Goal: Task Accomplishment & Management: Manage account settings

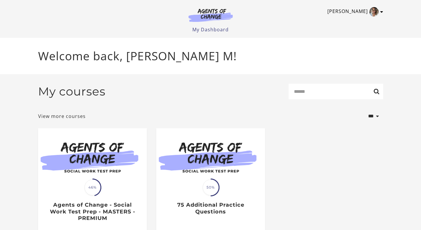
click at [356, 14] on link "[PERSON_NAME]" at bounding box center [353, 11] width 53 height 9
click at [353, 22] on link "My Account" at bounding box center [359, 22] width 52 height 10
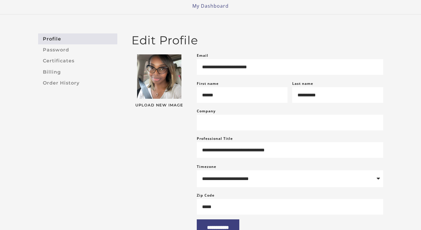
scroll to position [28, 0]
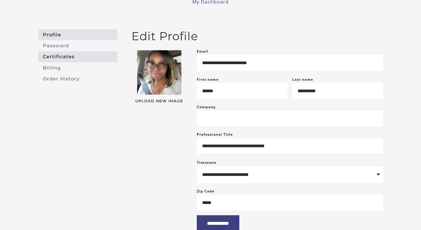
click at [72, 54] on link "Certificates" at bounding box center [77, 56] width 79 height 11
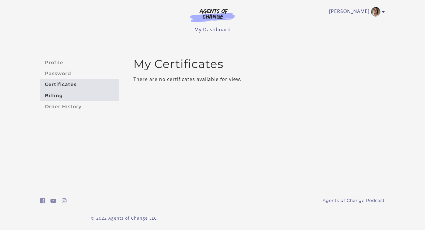
click at [78, 97] on link "Billing" at bounding box center [79, 95] width 79 height 11
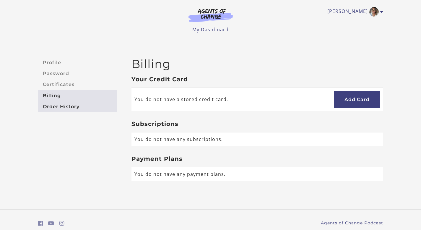
click at [79, 110] on link "Order History" at bounding box center [77, 106] width 79 height 11
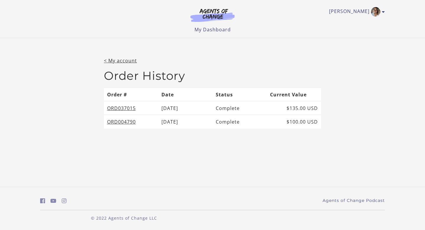
click at [383, 9] on ul "Keisha M My Account Support Sign Out" at bounding box center [212, 11] width 345 height 9
click at [381, 11] on link "[PERSON_NAME]" at bounding box center [355, 11] width 53 height 9
click at [352, 42] on link "Sign Out" at bounding box center [361, 42] width 52 height 10
